Goal: Check status: Check status

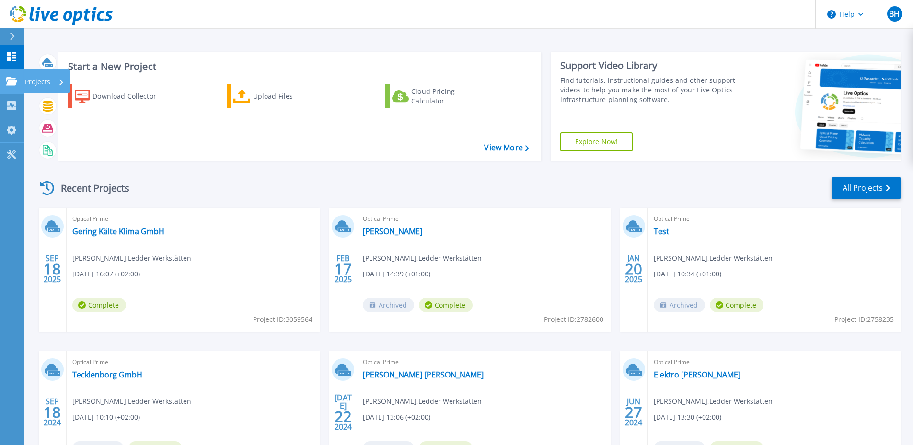
click at [18, 83] on link "Projects Projects" at bounding box center [12, 81] width 24 height 24
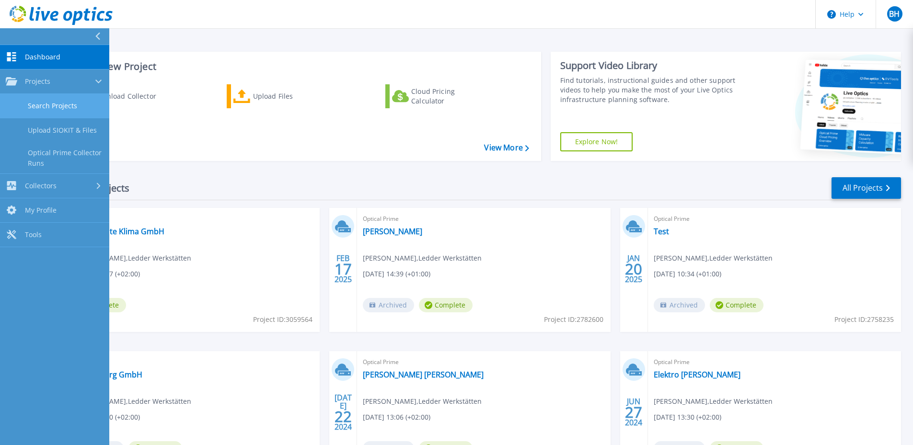
click at [57, 106] on link "Search Projects" at bounding box center [54, 106] width 109 height 24
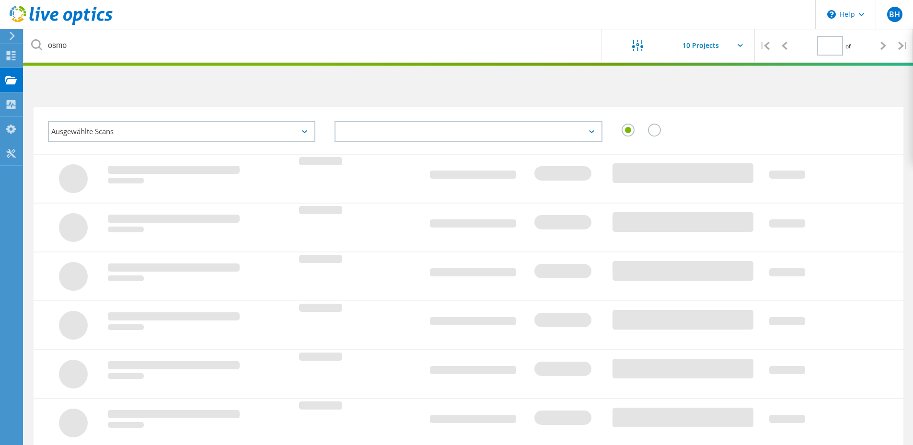
type input "1"
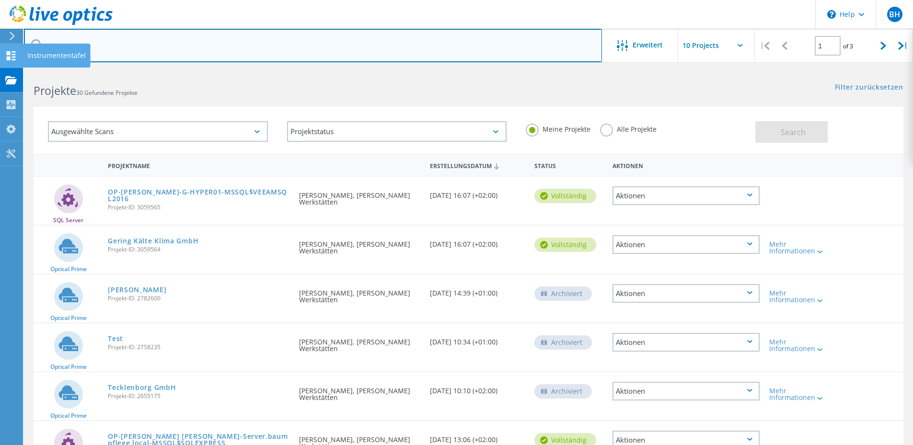
drag, startPoint x: 102, startPoint y: 48, endPoint x: 23, endPoint y: 48, distance: 79.1
click at [23, 48] on html "\n Help Explore Helpful Articles Contact Support BH Endbenutzer Ben Hessling be…" at bounding box center [456, 351] width 913 height 703
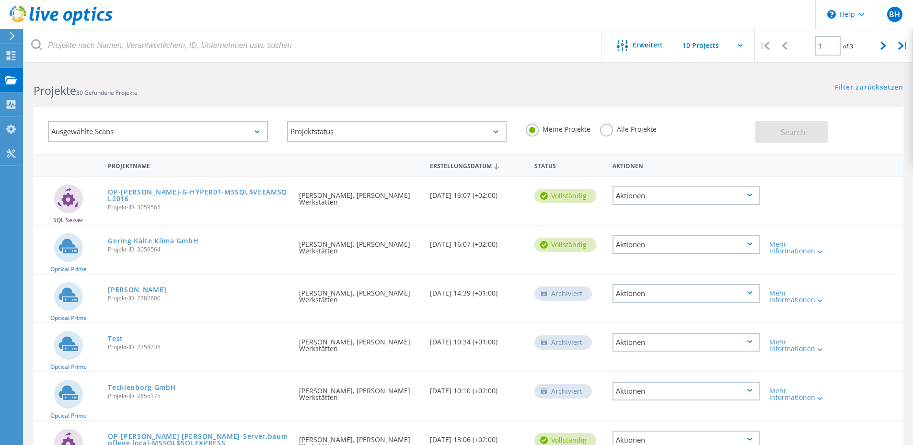
click at [614, 125] on label "Alle Projekte" at bounding box center [628, 128] width 57 height 9
click at [0, 0] on input "Alle Projekte" at bounding box center [0, 0] width 0 height 0
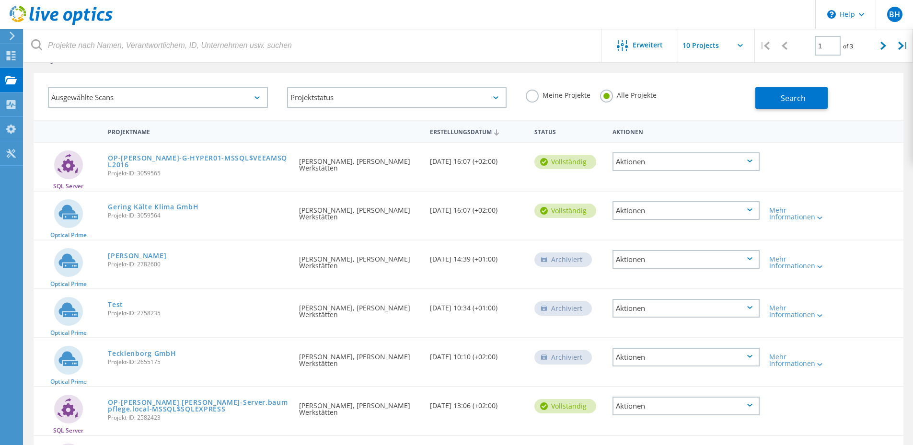
scroll to position [48, 0]
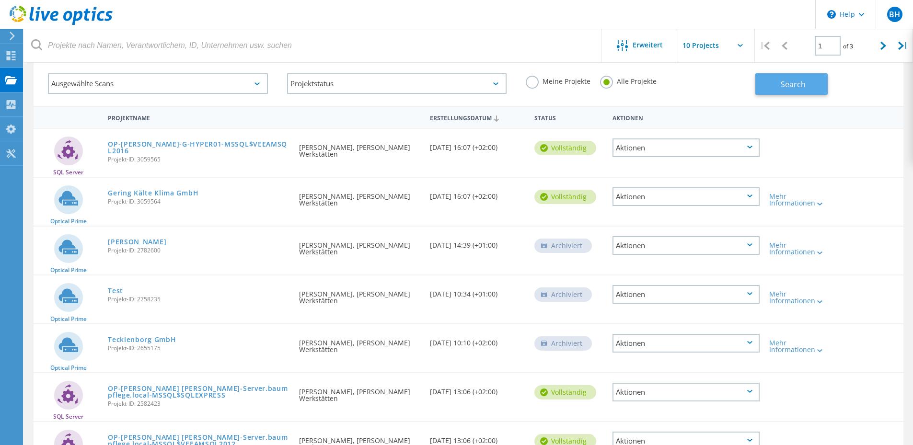
click at [809, 89] on button "Search" at bounding box center [791, 84] width 72 height 22
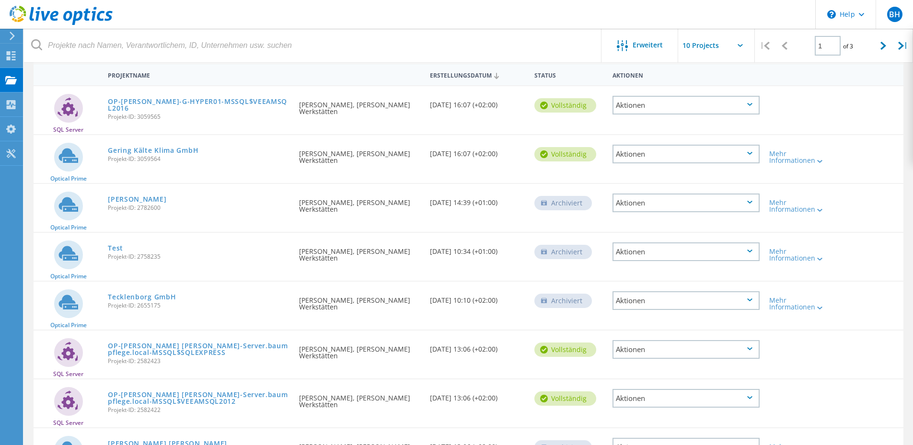
scroll to position [0, 0]
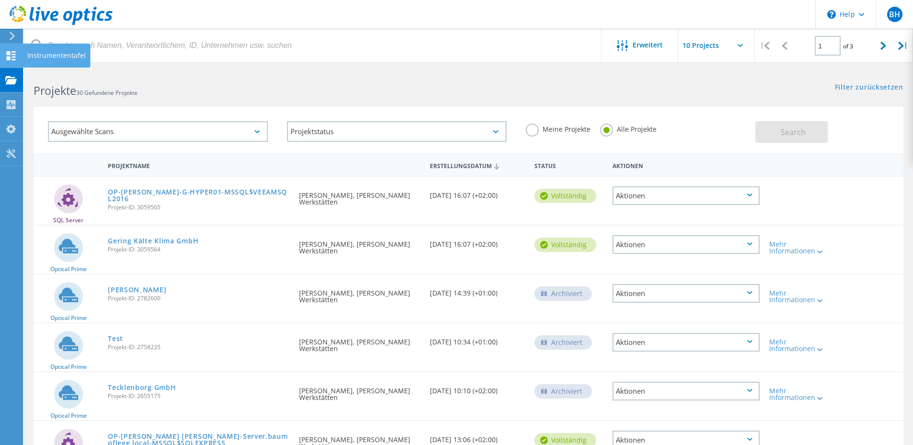
click at [14, 57] on use at bounding box center [11, 55] width 9 height 9
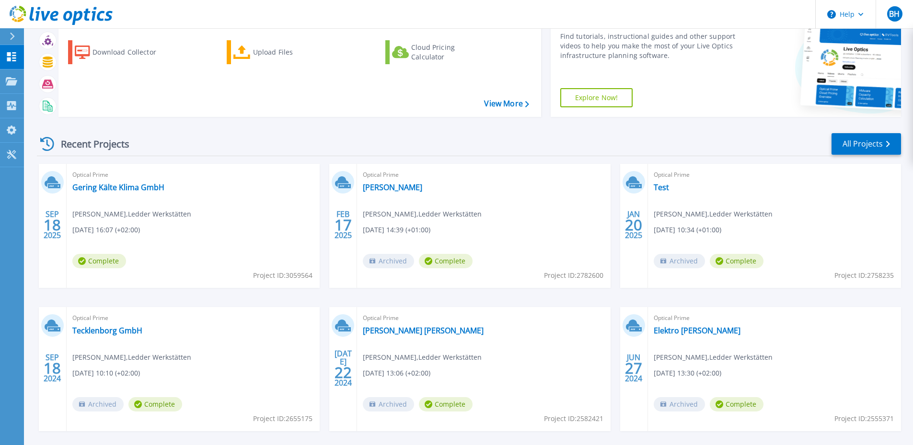
scroll to position [86, 0]
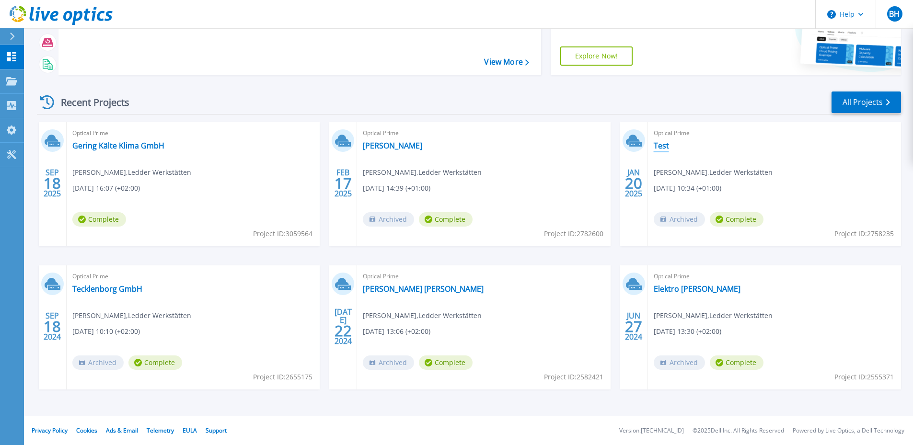
click at [664, 143] on link "Test" at bounding box center [661, 146] width 15 height 10
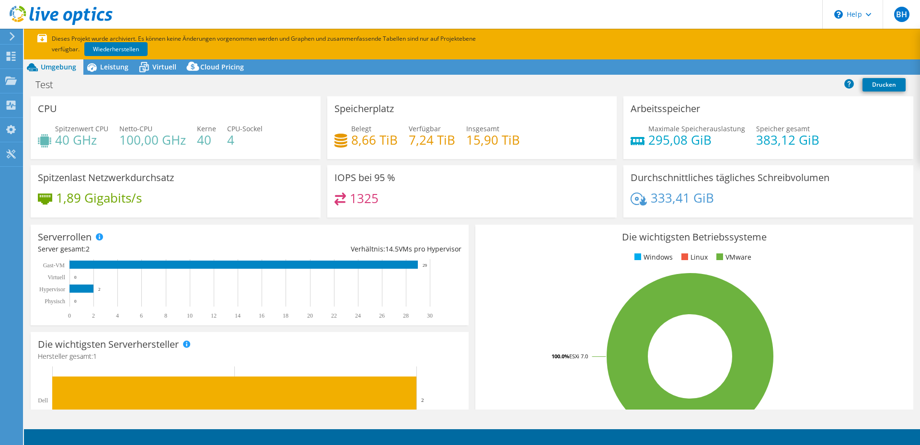
select select "USD"
click at [40, 23] on icon at bounding box center [61, 16] width 103 height 20
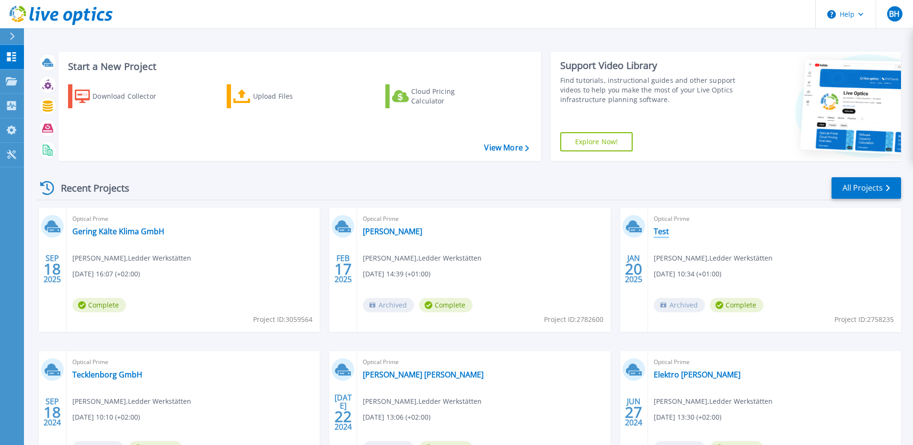
click at [668, 230] on link "Test" at bounding box center [661, 232] width 15 height 10
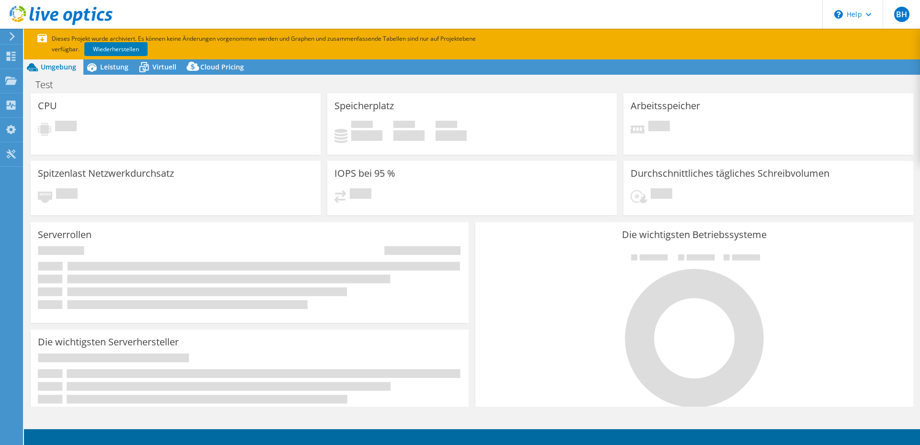
select select "USD"
